Goal: Task Accomplishment & Management: Manage account settings

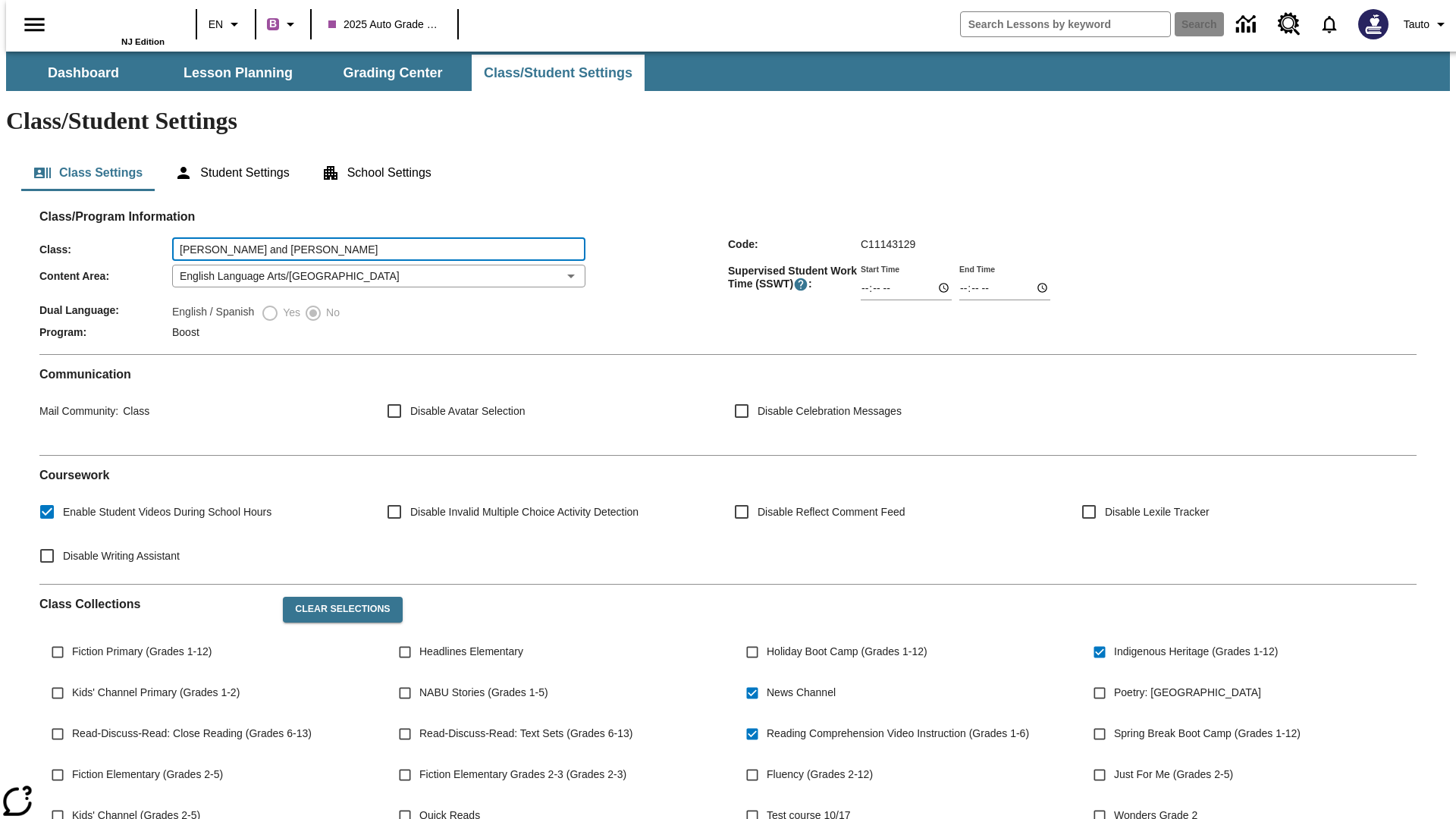
type input "[PERSON_NAME] and [PERSON_NAME]"
type input "06:00"
type input "06:01"
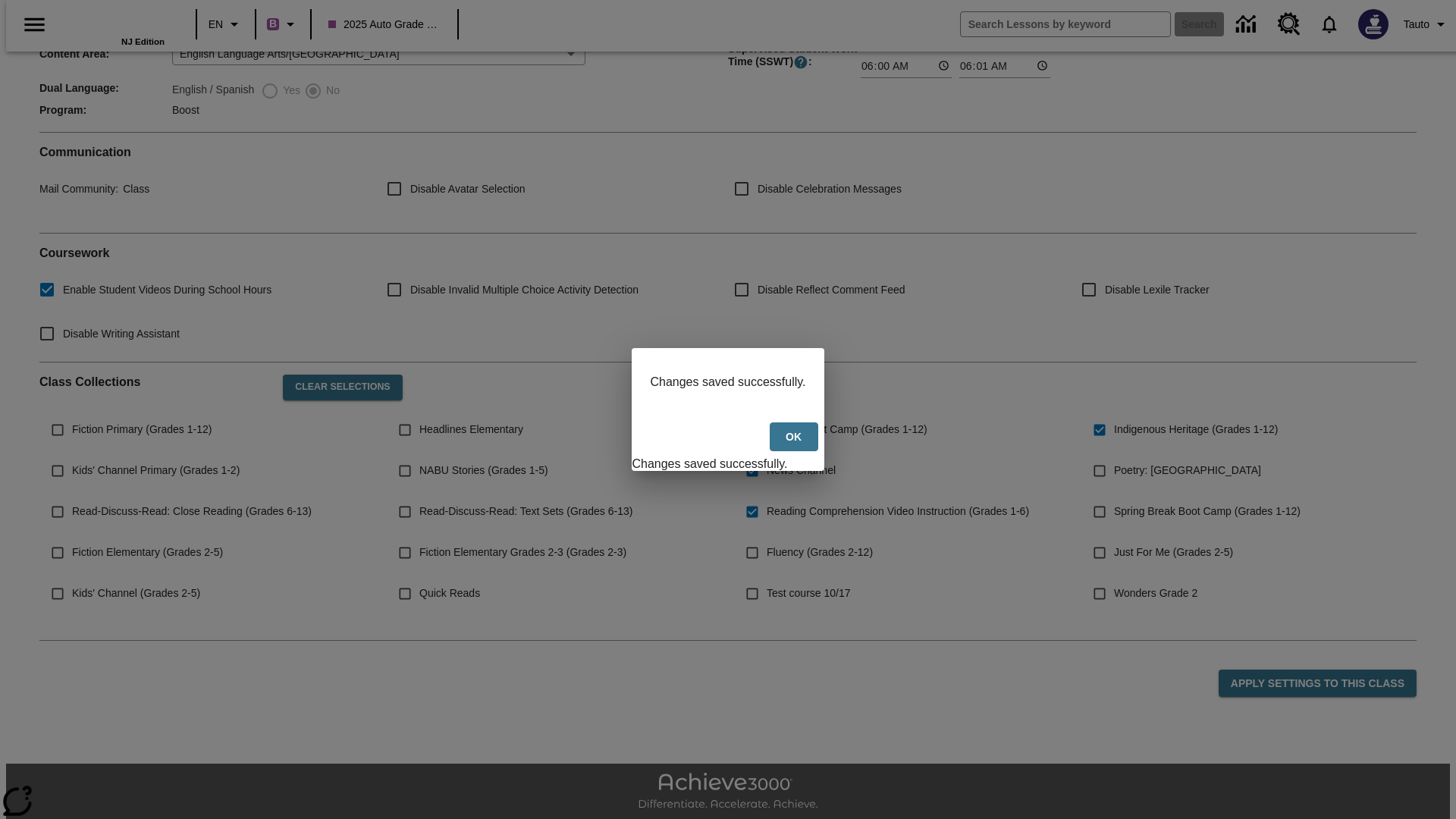
click at [795, 445] on button "Ok" at bounding box center [794, 437] width 49 height 30
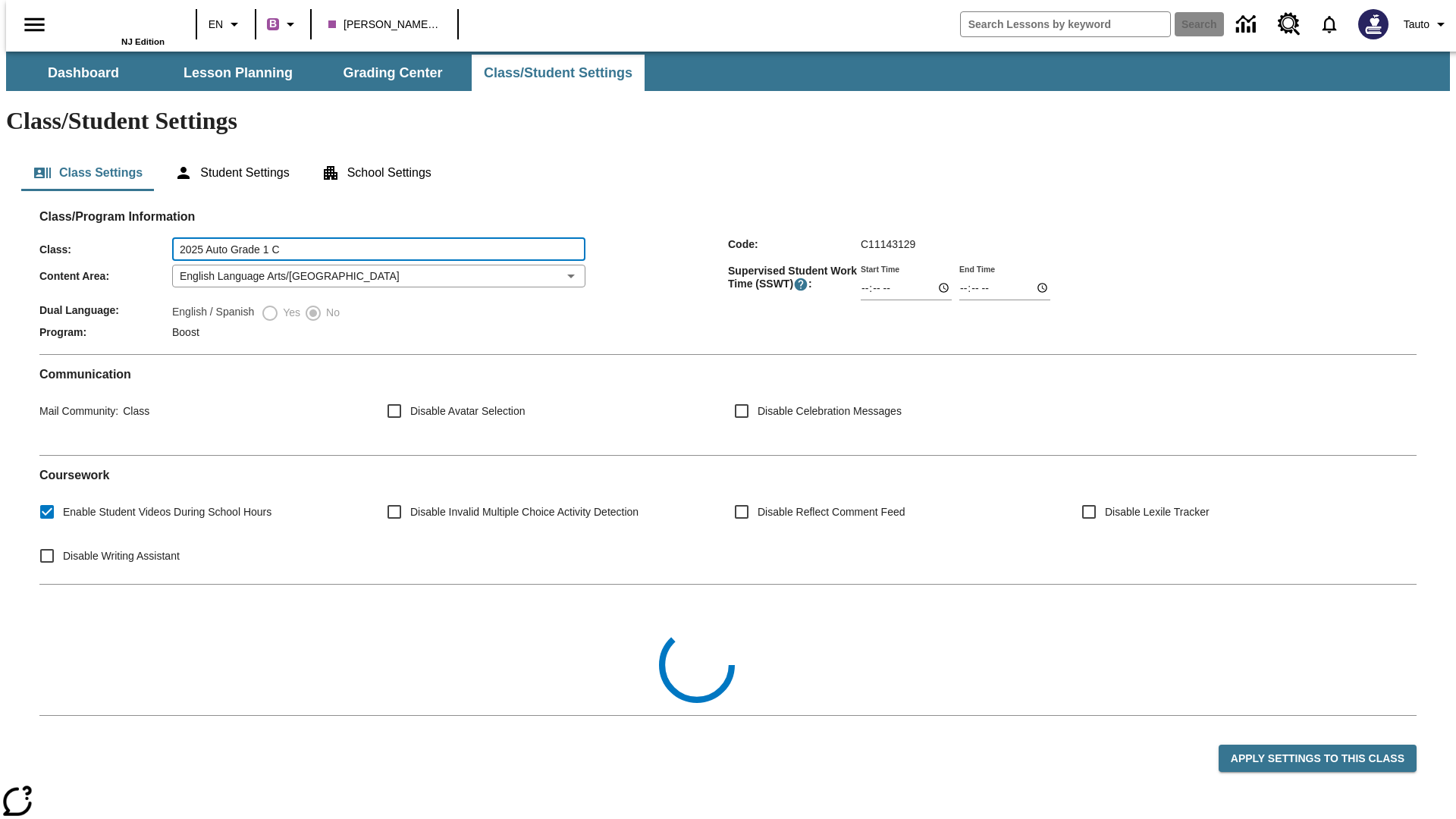
type input "2025 Auto Grade 1 C"
type input "06:00"
type input "06:01"
click at [1328, 745] on button "Apply Settings to this Class" at bounding box center [1317, 759] width 198 height 28
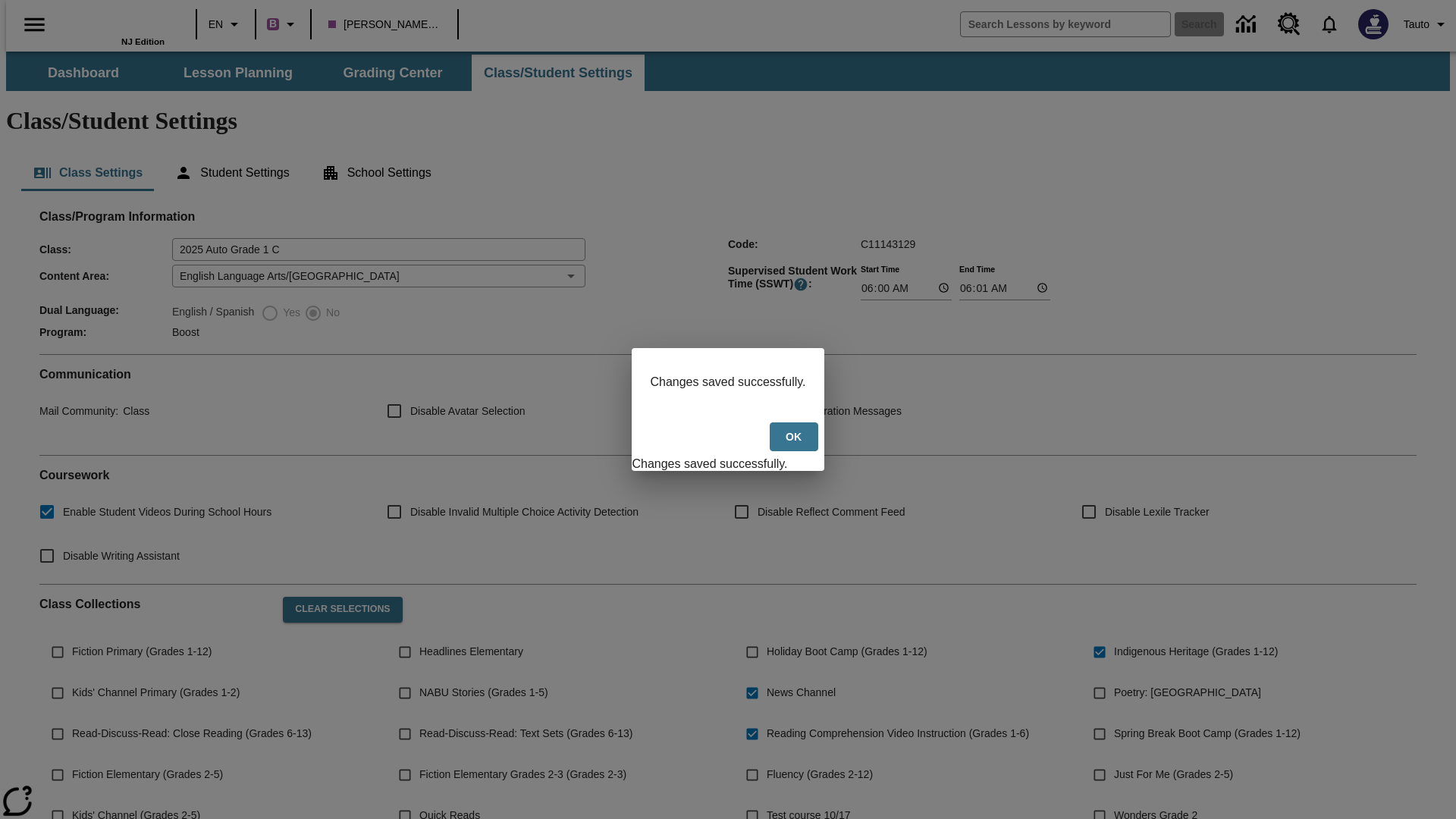
checkbox input "false"
click at [795, 445] on button "Ok" at bounding box center [794, 437] width 49 height 30
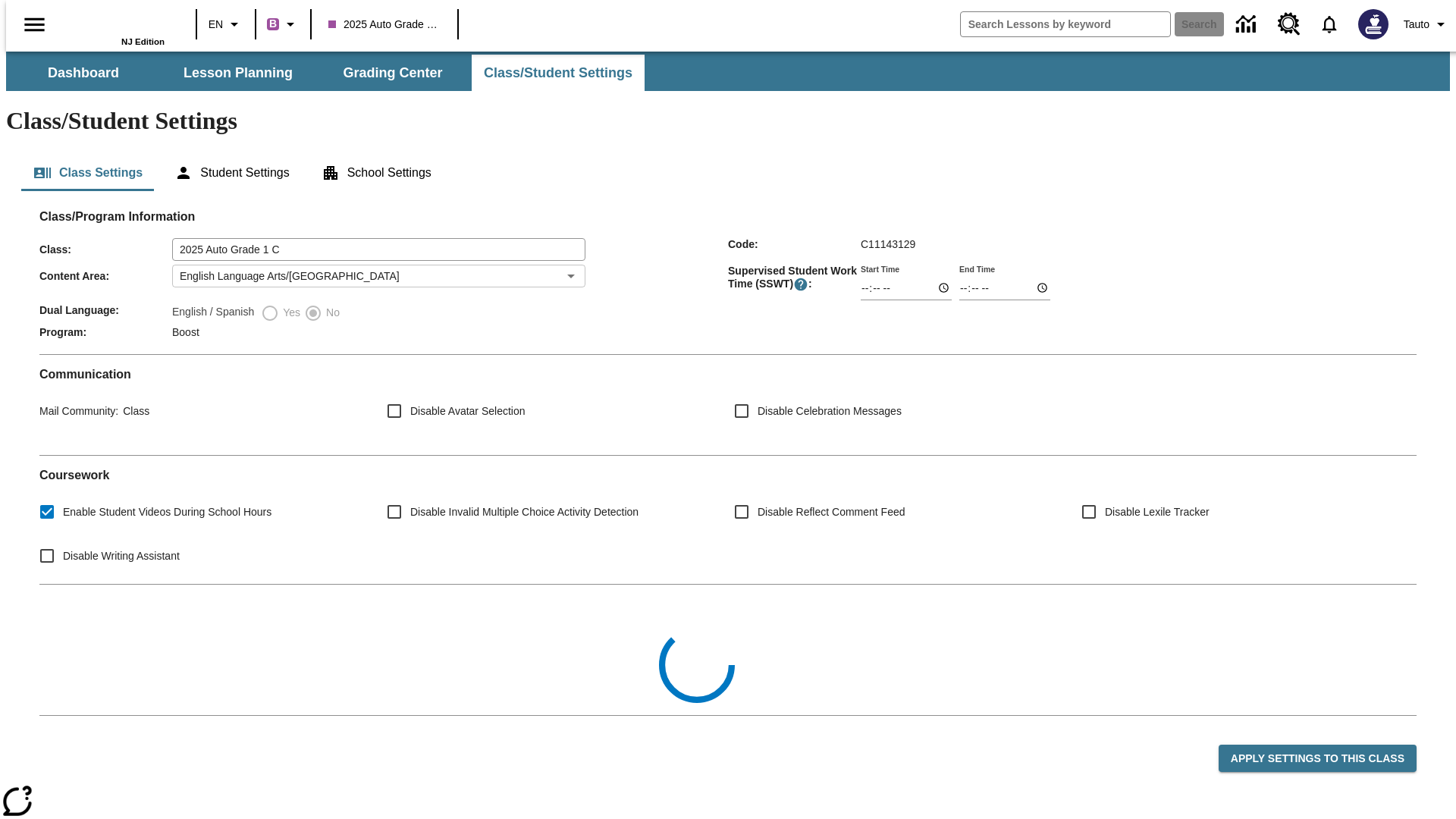
click at [373, 232] on body "Skip to main content NJ Edition EN B 2025 Auto Grade 1 C Search Tauto Dashboard…" at bounding box center [728, 494] width 1444 height 885
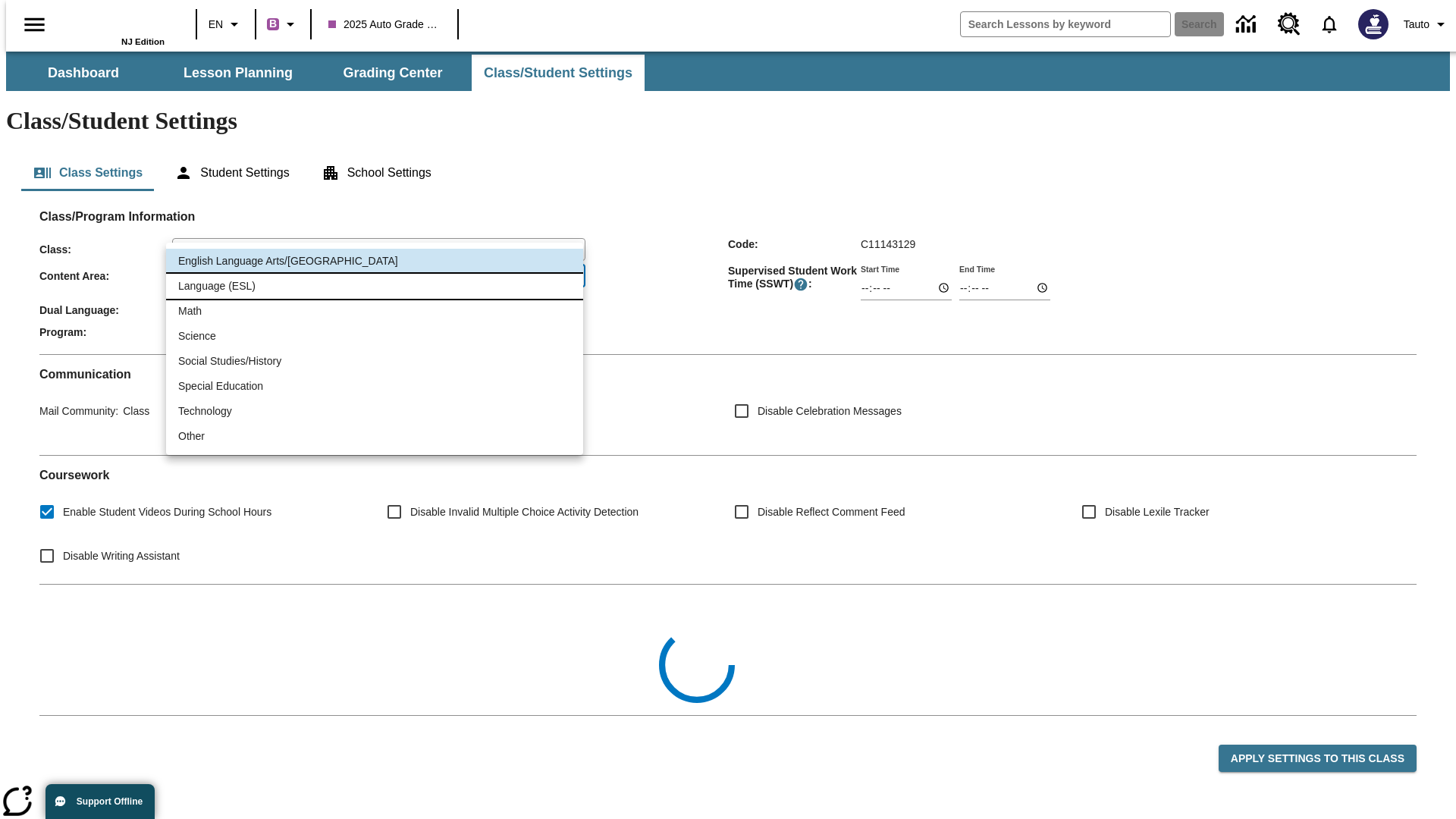
click at [374, 286] on li "Language (ESL)" at bounding box center [374, 286] width 417 height 25
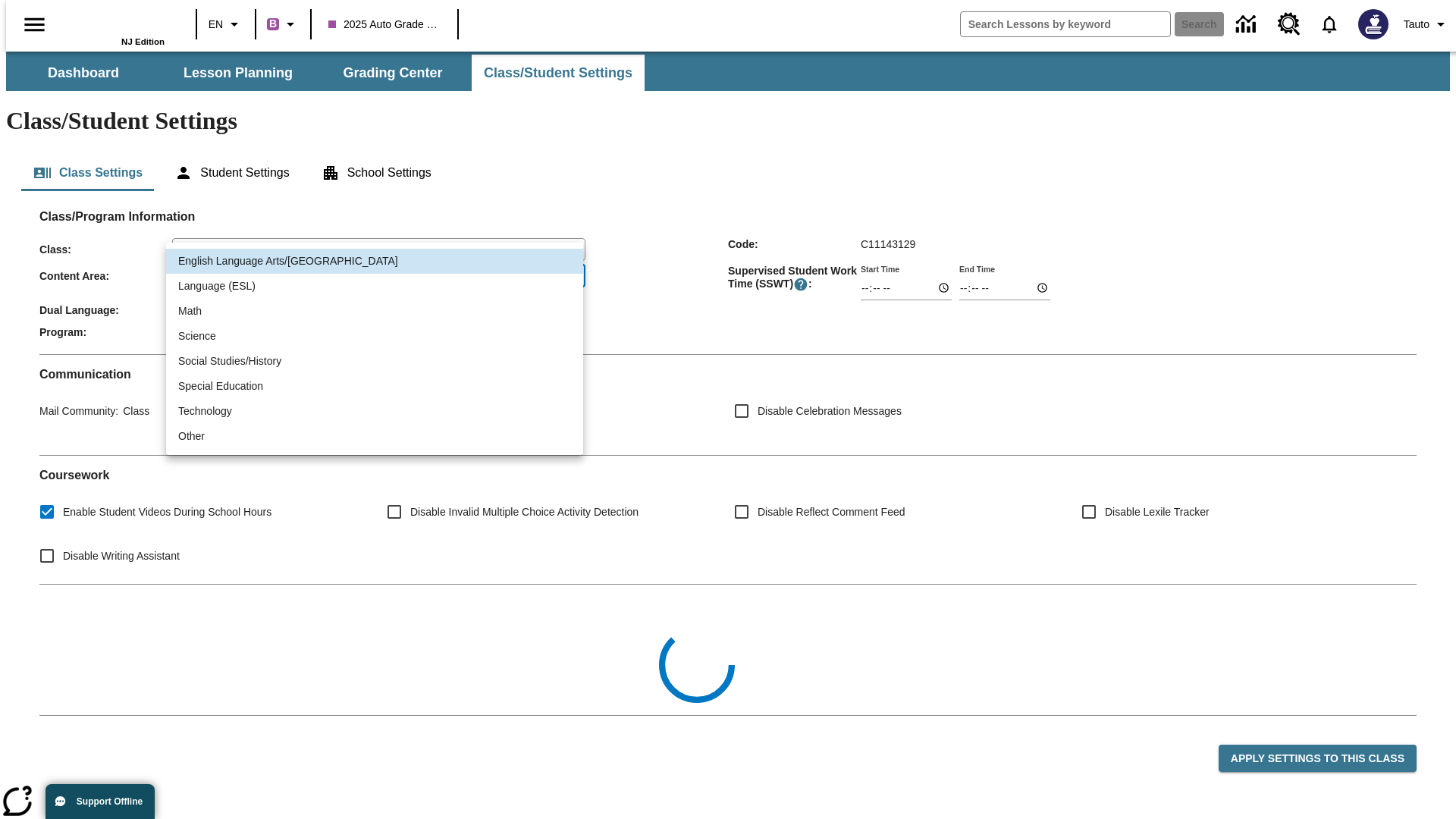
type input "2"
